Goal: Navigation & Orientation: Find specific page/section

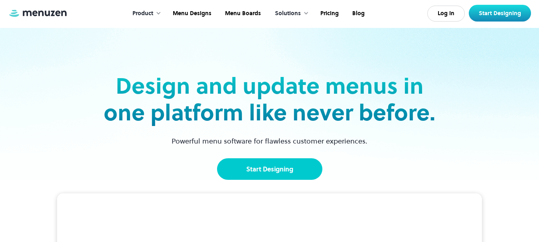
click at [283, 170] on link "Start Designing" at bounding box center [269, 169] width 105 height 22
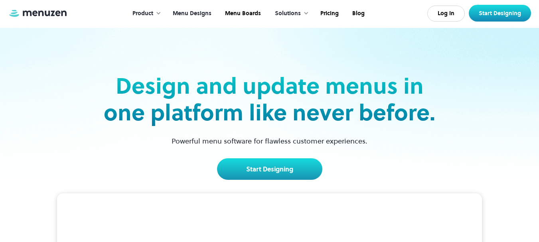
drag, startPoint x: 0, startPoint y: 0, endPoint x: 204, endPoint y: 15, distance: 204.4
click at [204, 15] on link "Menu Designs" at bounding box center [191, 13] width 52 height 25
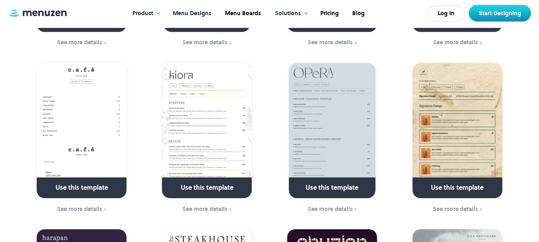
scroll to position [1042, 0]
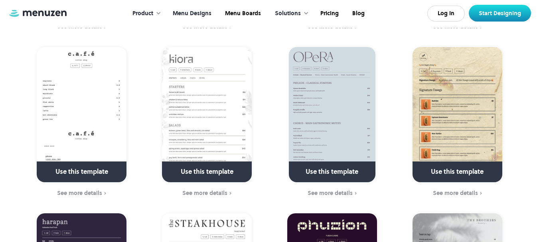
click at [51, 116] on img at bounding box center [82, 114] width 90 height 135
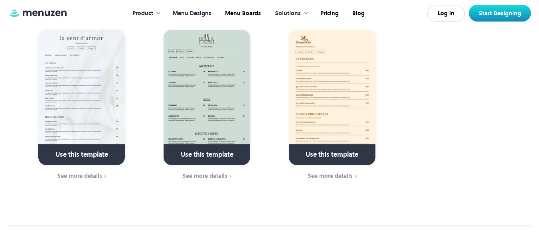
scroll to position [2731, 0]
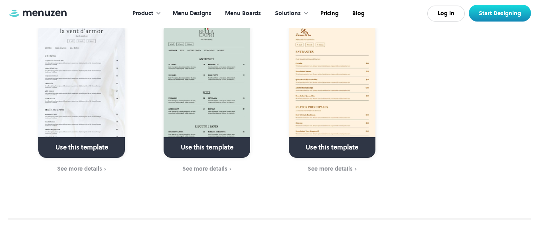
click at [240, 14] on link "Menu Boards" at bounding box center [241, 13] width 49 height 25
